Goal: Go to known website: Go to known website

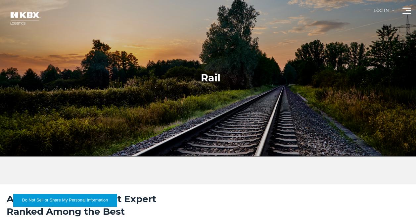
click at [378, 12] on div "Log in" at bounding box center [383, 13] width 21 height 9
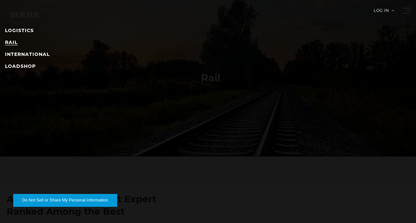
click at [13, 40] on link "RAIL" at bounding box center [11, 42] width 13 height 6
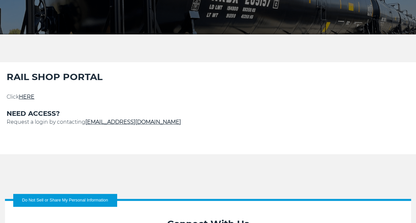
scroll to position [122, 0]
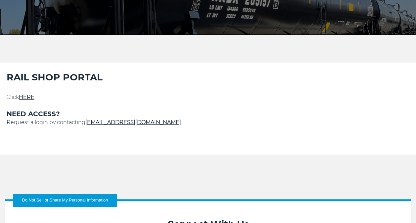
click at [29, 97] on link "HERE" at bounding box center [27, 97] width 16 height 6
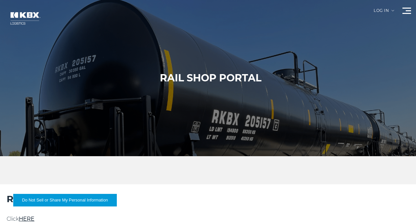
scroll to position [122, 0]
